Goal: Information Seeking & Learning: Check status

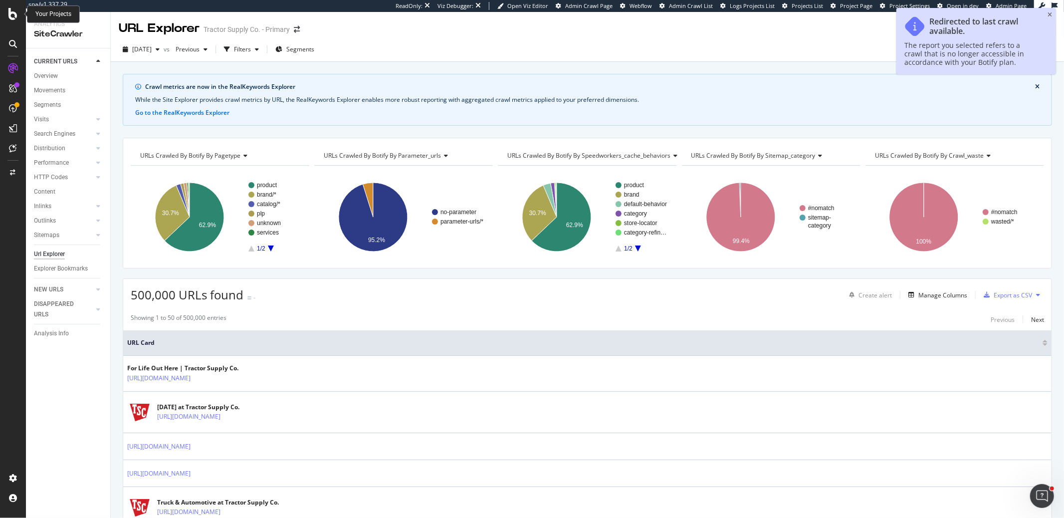
click at [14, 16] on icon at bounding box center [12, 14] width 9 height 12
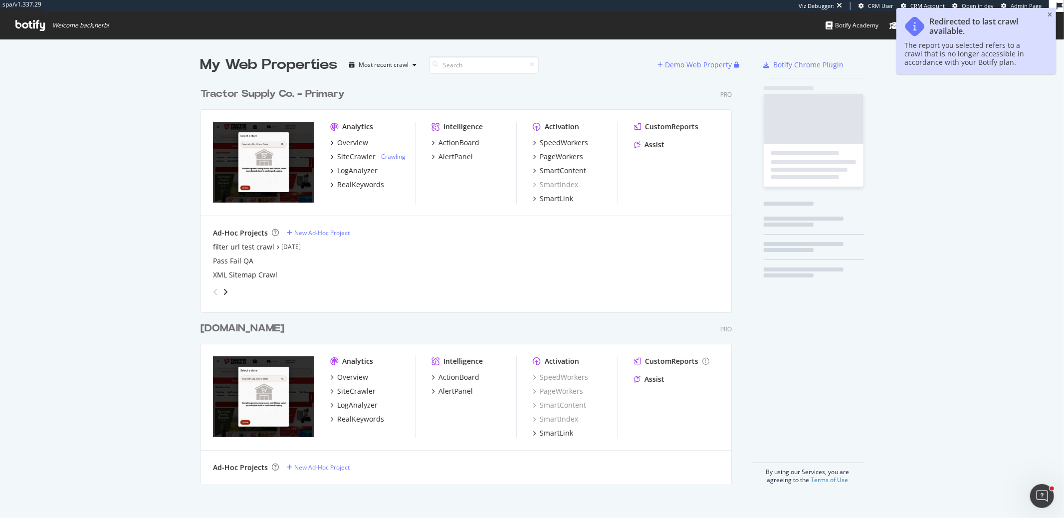
scroll to position [400, 531]
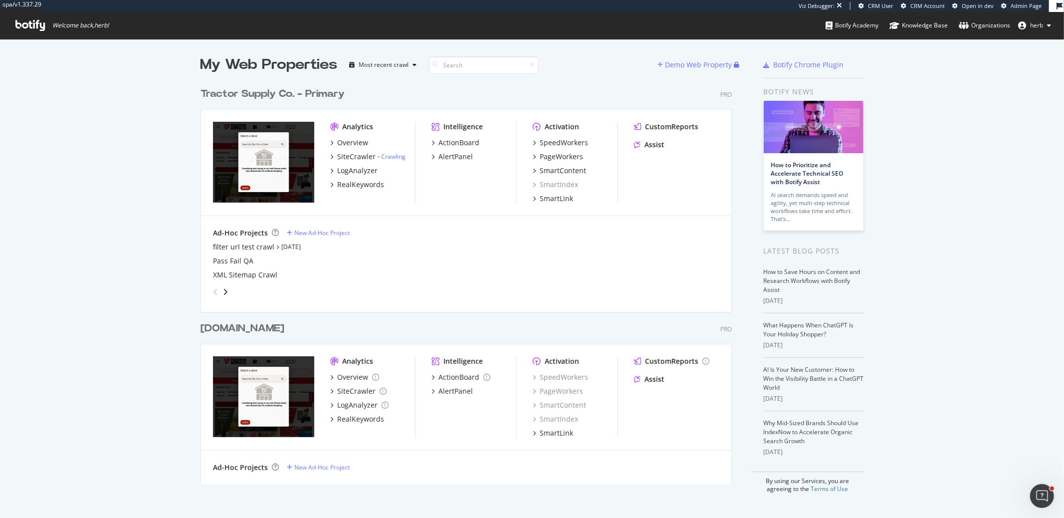
click at [284, 324] on div "[DOMAIN_NAME]" at bounding box center [242, 328] width 84 height 14
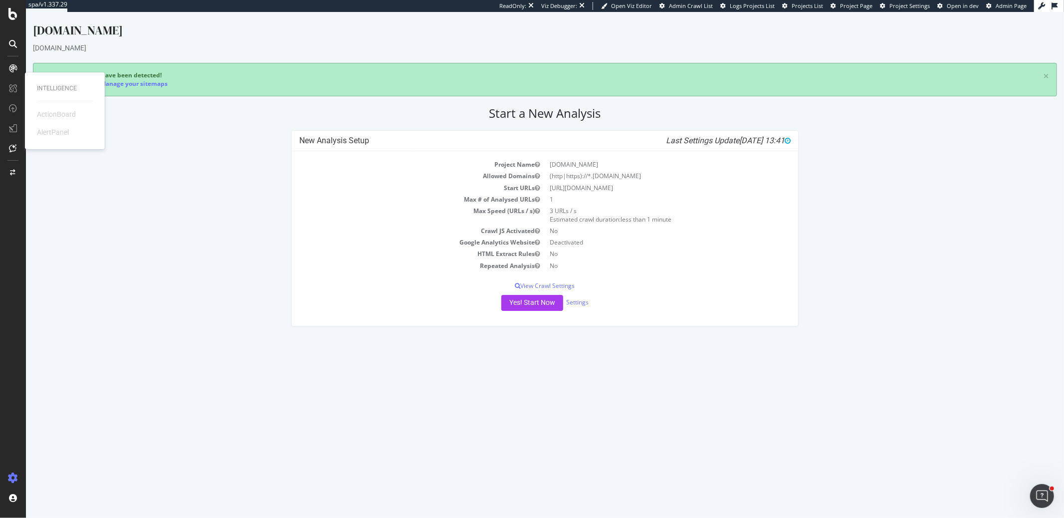
drag, startPoint x: 89, startPoint y: 204, endPoint x: 57, endPoint y: 150, distance: 62.6
click at [89, 204] on div "New Analysis Setup Last Settings Update [DATE] 13:41 Project Name [DOMAIN_NAME]…" at bounding box center [544, 233] width 1034 height 206
click at [55, 146] on div "RealKeywords" at bounding box center [59, 148] width 44 height 10
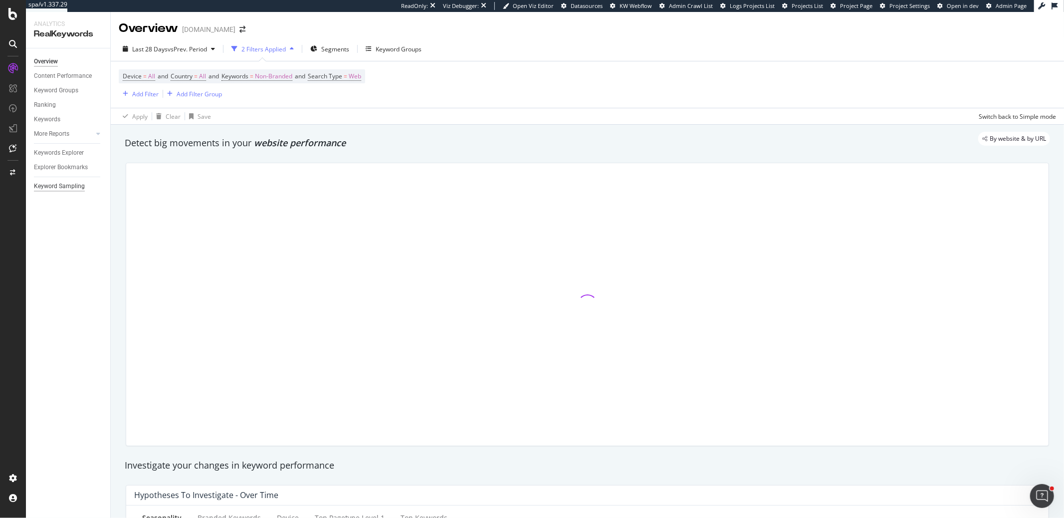
click at [56, 187] on div "Keyword Sampling" at bounding box center [59, 186] width 51 height 10
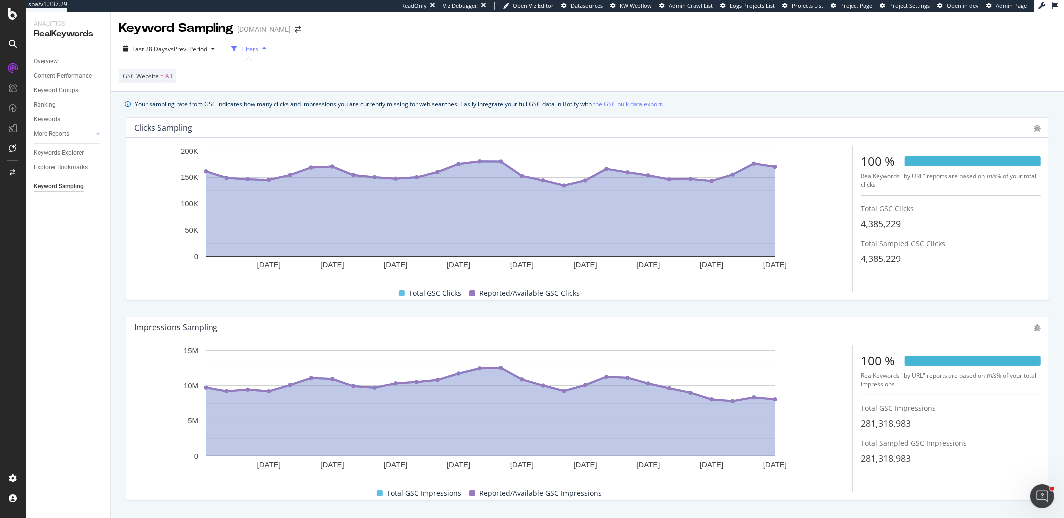
click at [149, 39] on div "Last 28 Days vs Prev. Period Filters GSC Website = All" at bounding box center [587, 64] width 953 height 55
click at [143, 46] on span "Last 28 Days" at bounding box center [149, 49] width 35 height 8
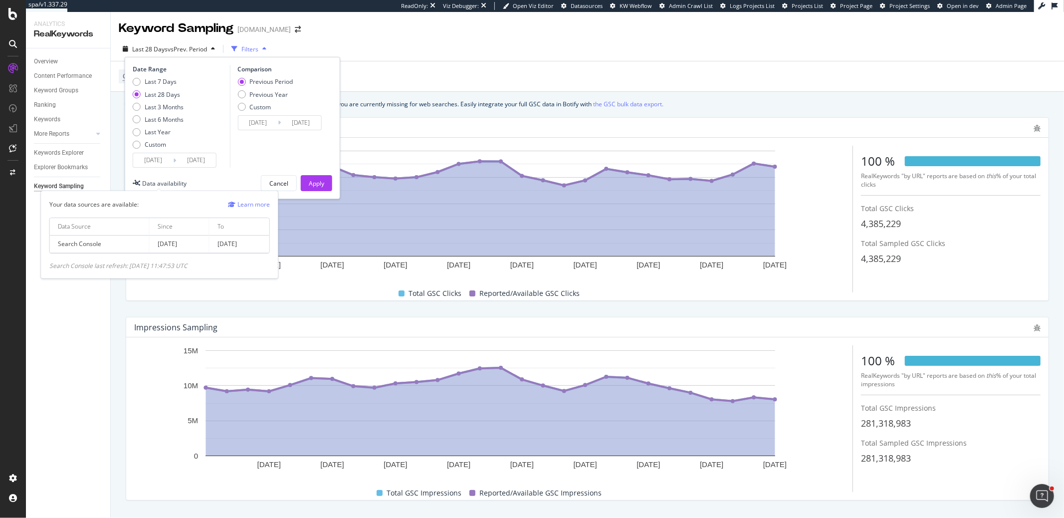
click at [151, 182] on div "Data availability" at bounding box center [164, 183] width 44 height 8
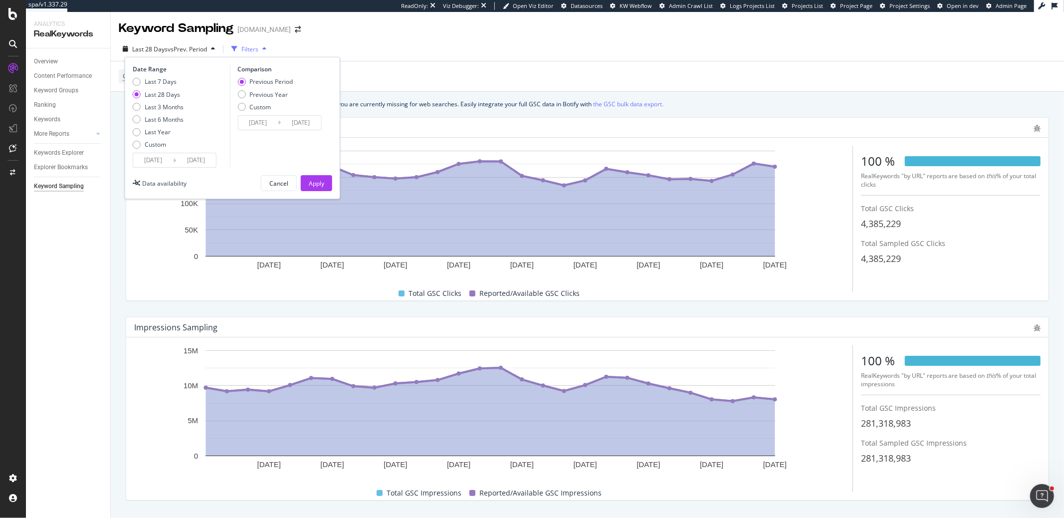
click at [156, 158] on input "[DATE]" at bounding box center [153, 160] width 40 height 14
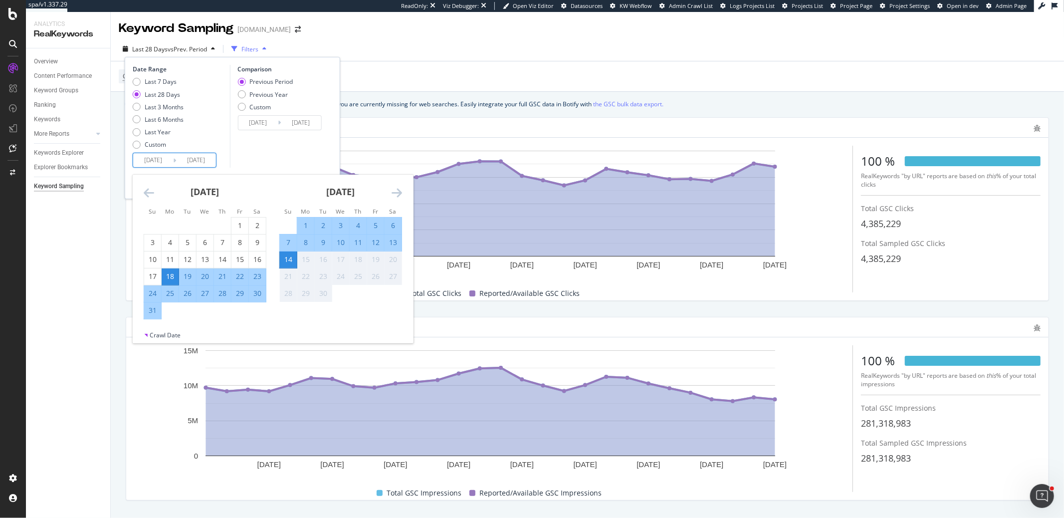
click at [156, 158] on input "[DATE]" at bounding box center [153, 160] width 40 height 14
type input "[DATE]"
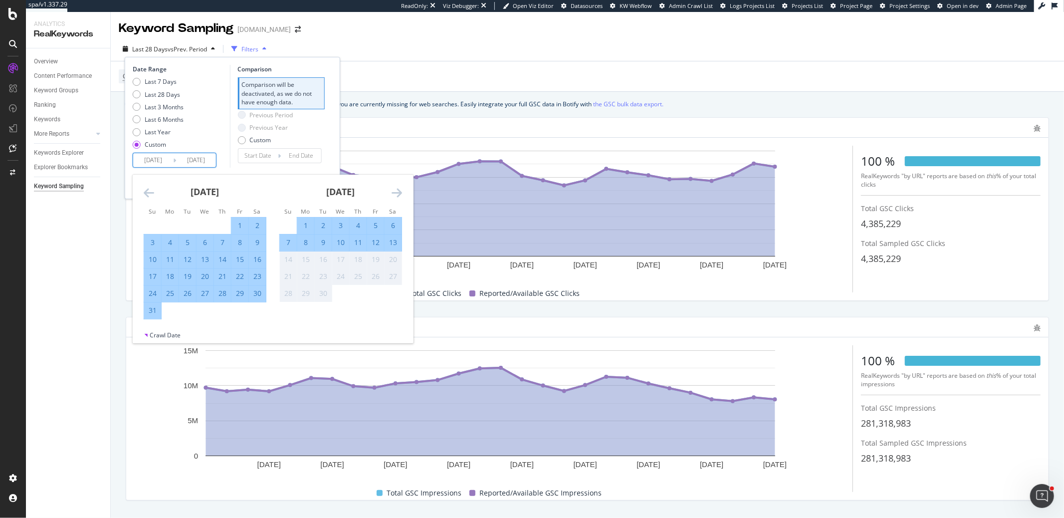
click at [180, 142] on div "Custom" at bounding box center [158, 144] width 51 height 8
type input "[DATE]"
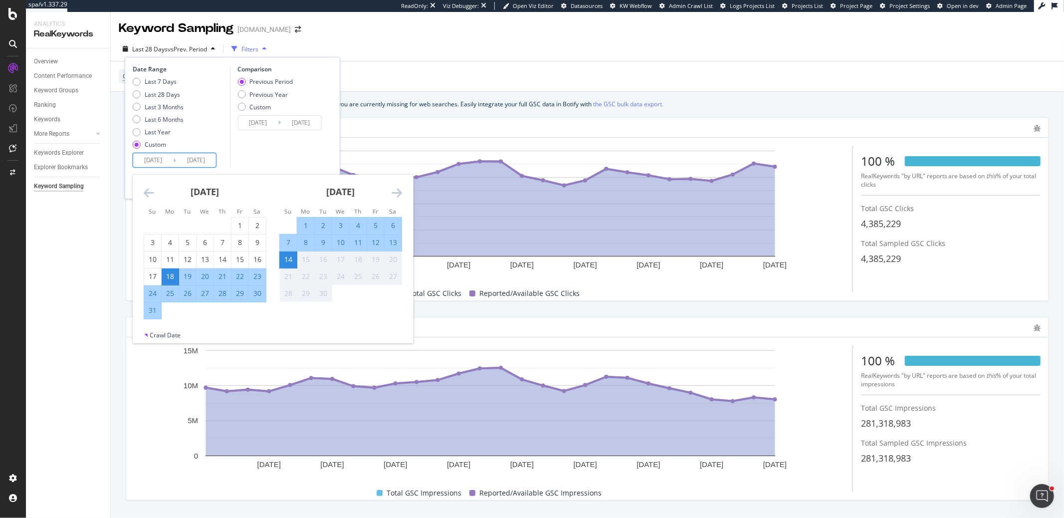
click at [166, 163] on input "[DATE]" at bounding box center [153, 160] width 40 height 14
click at [199, 139] on div "Last 7 Days Last 28 Days Last 3 Months Last 6 Months Last Year Custom" at bounding box center [180, 114] width 95 height 75
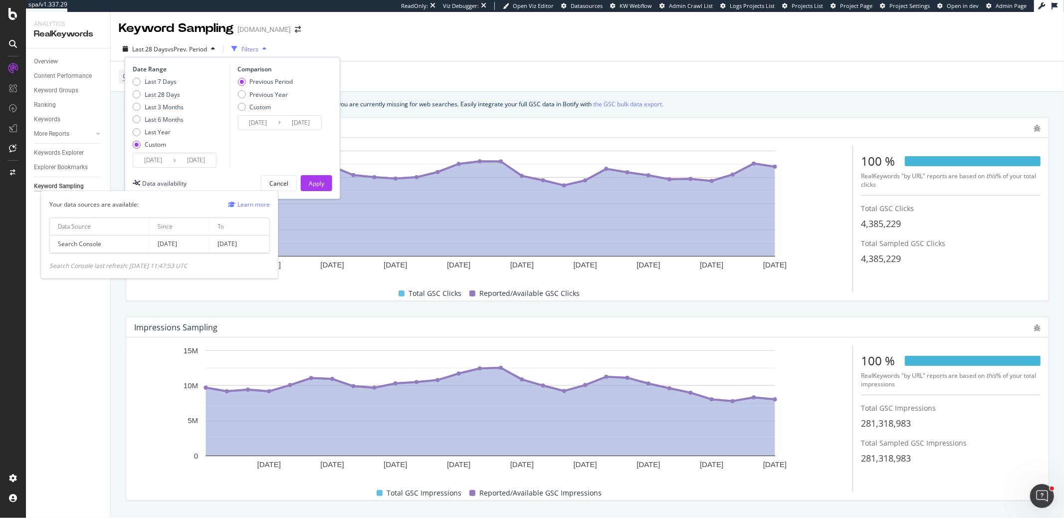
click at [181, 181] on div "Data availability" at bounding box center [164, 183] width 44 height 8
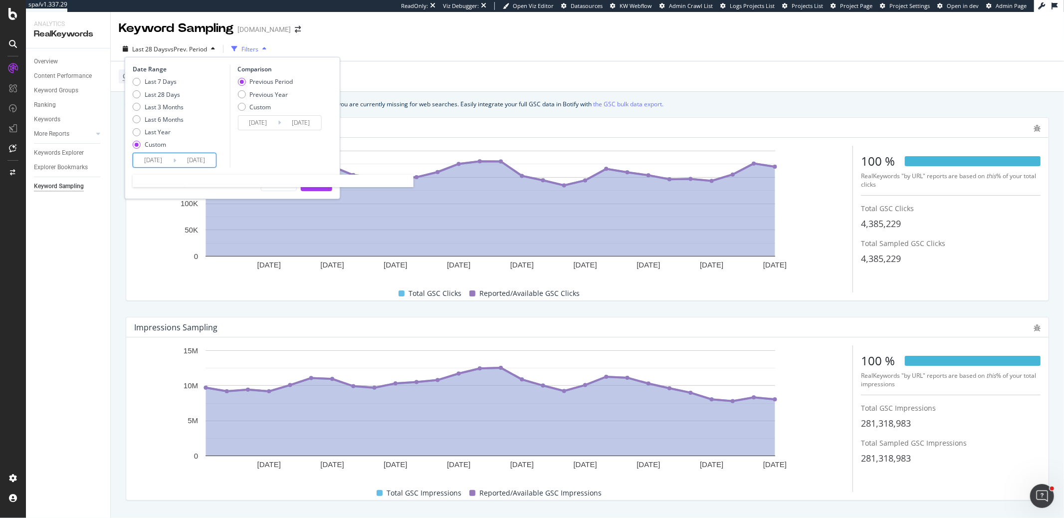
click at [144, 161] on input "[DATE]" at bounding box center [153, 160] width 40 height 14
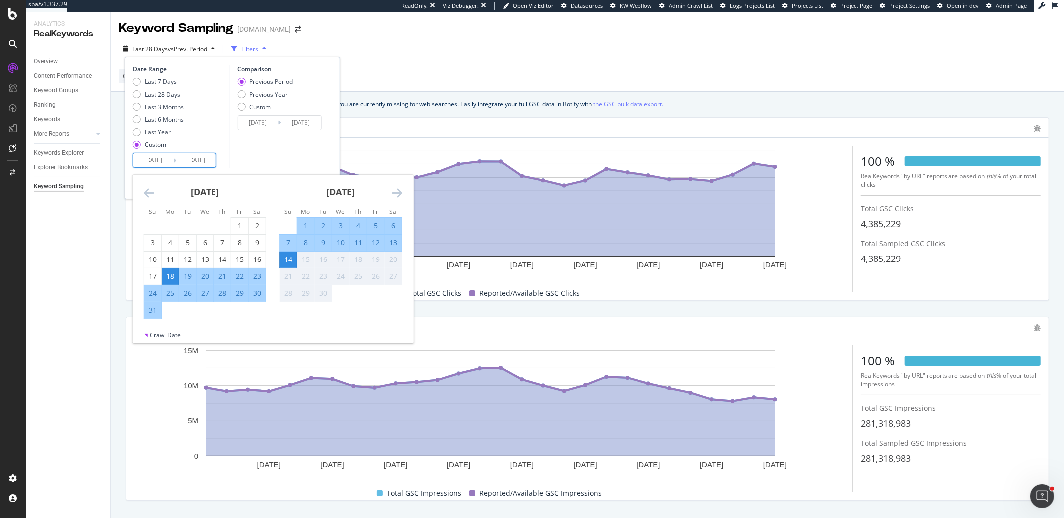
click at [144, 161] on input "[DATE]" at bounding box center [153, 160] width 40 height 14
click at [155, 156] on input "20231224" at bounding box center [153, 160] width 40 height 14
type input "[DATE]"
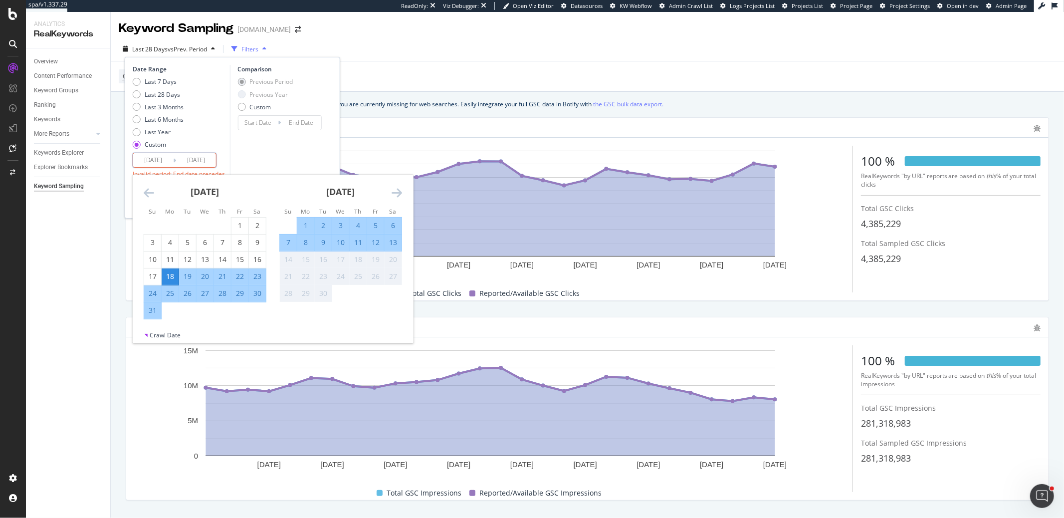
type input "[DATE]"
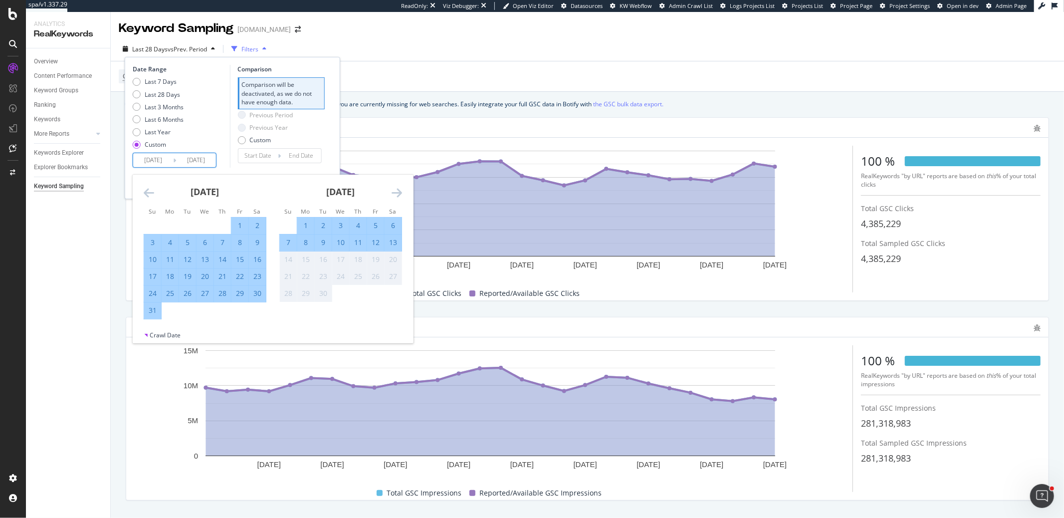
click at [218, 123] on div "Last 7 Days Last 28 Days Last 3 Months Last 6 Months Last Year Custom" at bounding box center [180, 114] width 95 height 75
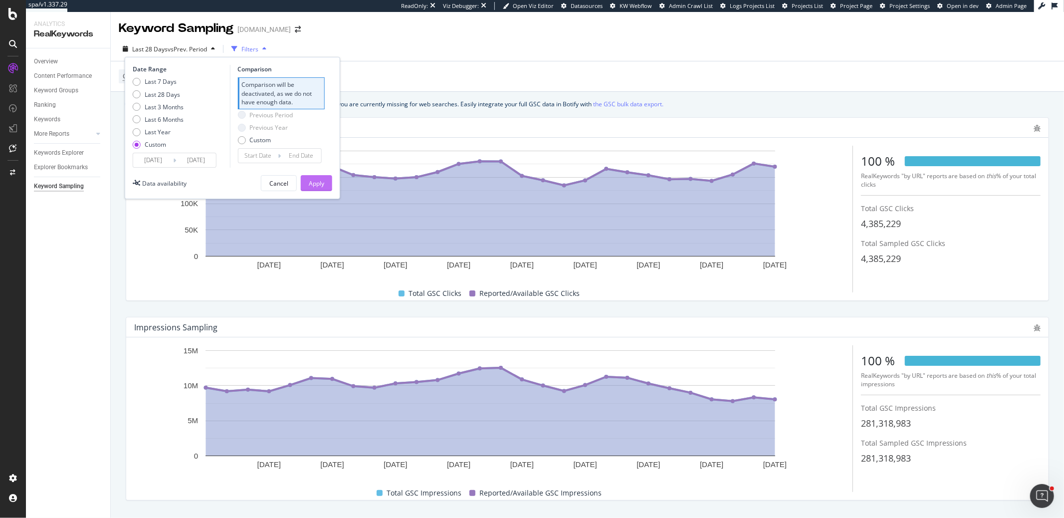
click at [330, 180] on button "Apply" at bounding box center [316, 183] width 31 height 16
